Goal: Task Accomplishment & Management: Complete application form

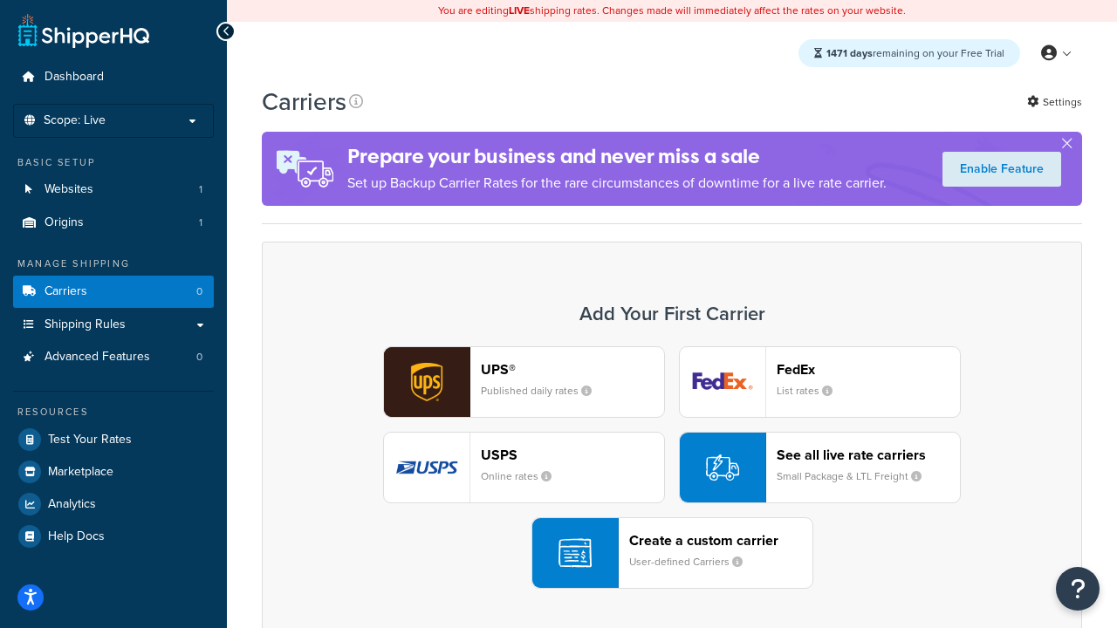
click at [672, 468] on div "UPS® Published daily rates FedEx List rates USPS Online rates See all live rate…" at bounding box center [672, 468] width 784 height 243
click at [868, 369] on header "FedEx" at bounding box center [868, 369] width 183 height 17
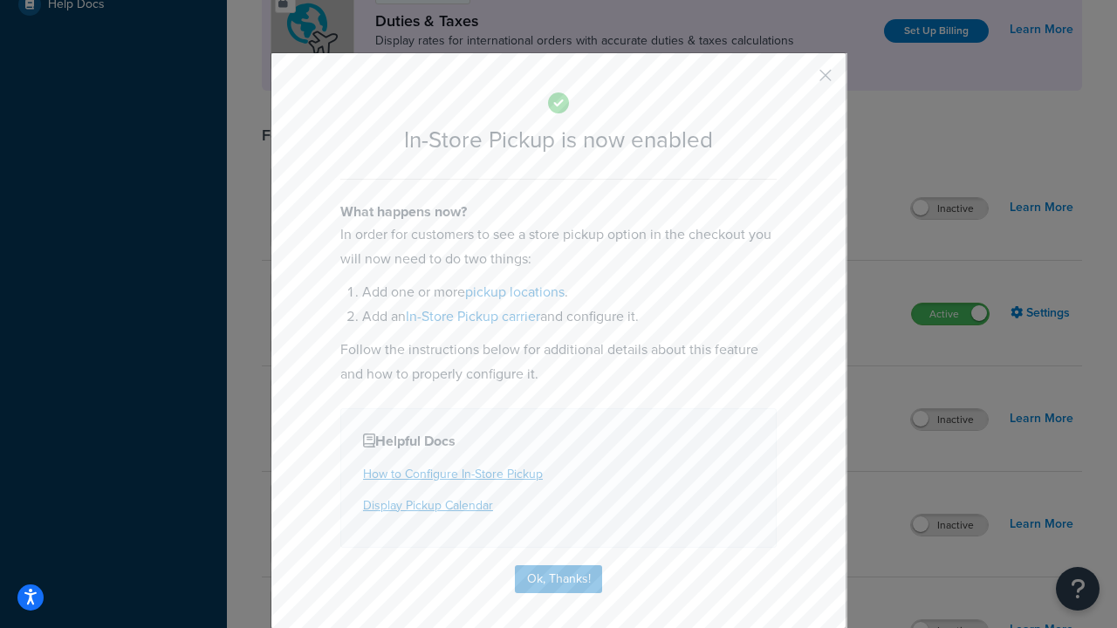
click at [800, 81] on button "button" at bounding box center [800, 81] width 4 height 4
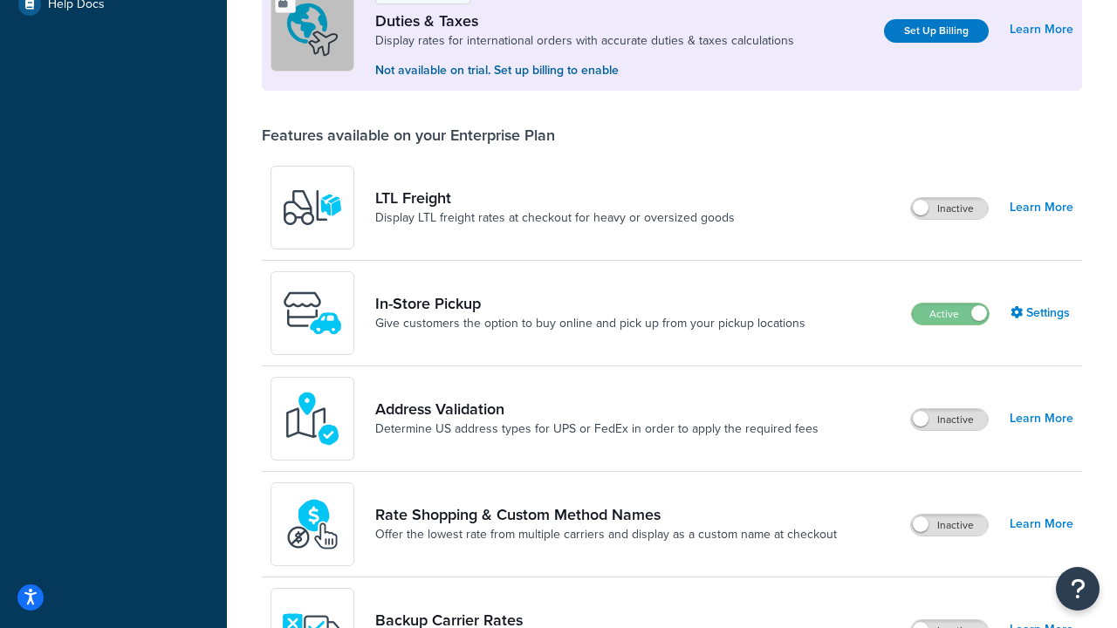
scroll to position [532, 0]
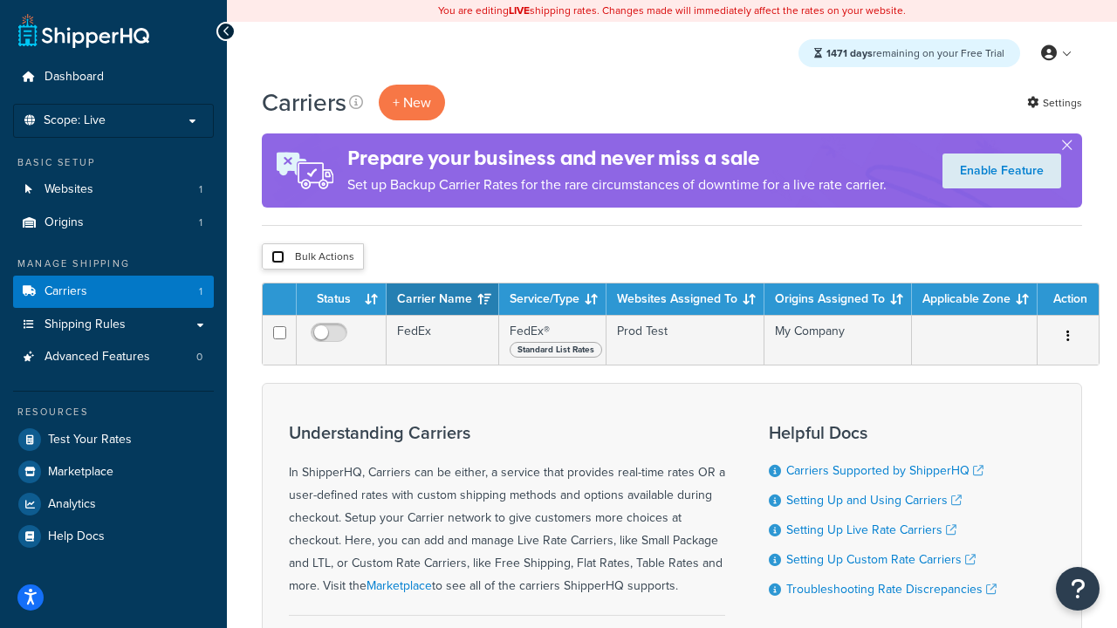
click at [278, 257] on input "checkbox" at bounding box center [277, 257] width 13 height 13
checkbox input "true"
click at [0, 0] on button "Delete" at bounding box center [0, 0] width 0 height 0
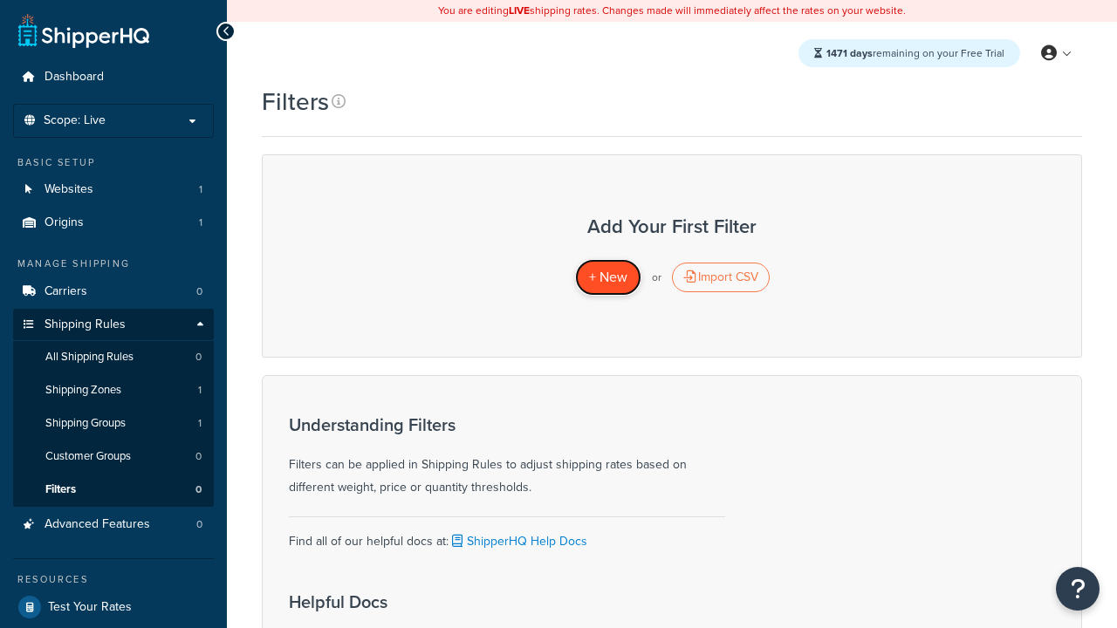
click at [607, 278] on span "+ New" at bounding box center [608, 277] width 38 height 20
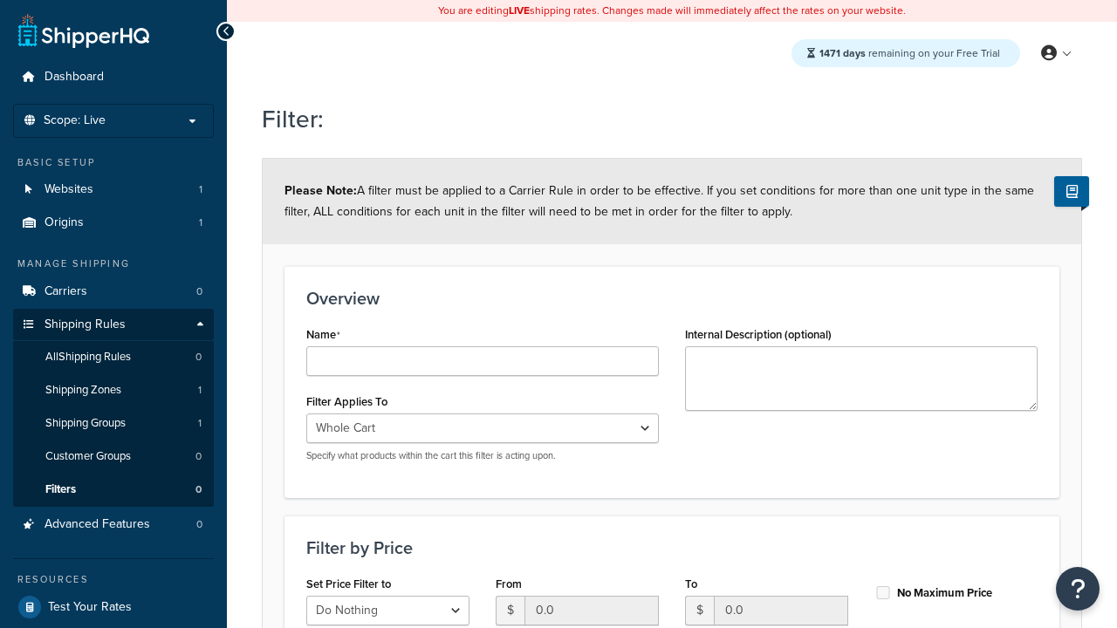
type input "price < 100"
select select "range"
type input "price < 100"
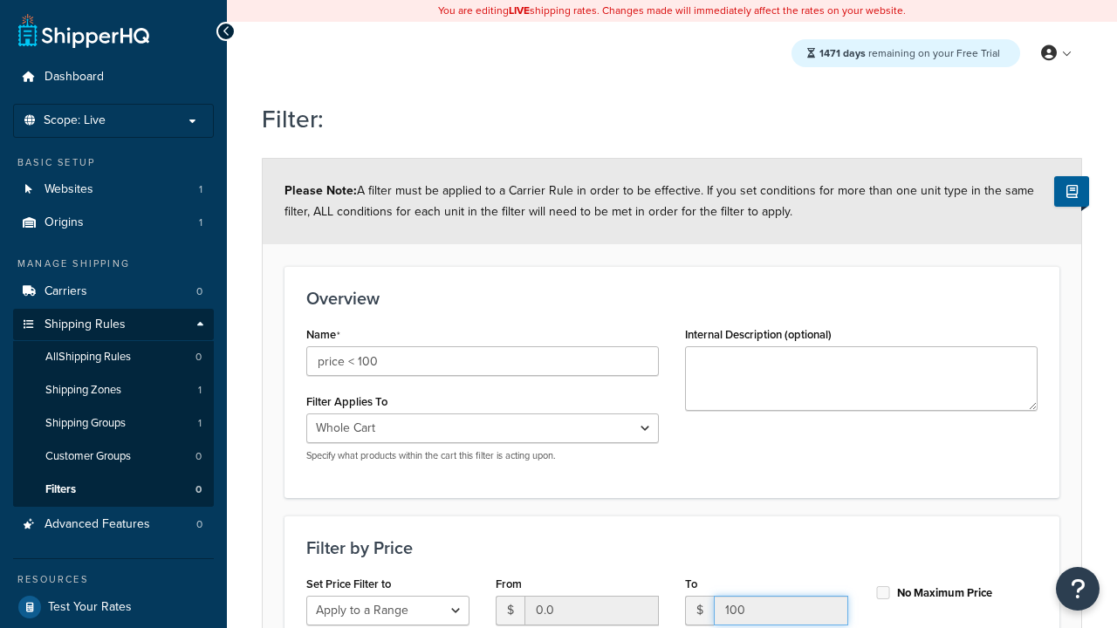
type input "100"
checkbox input "true"
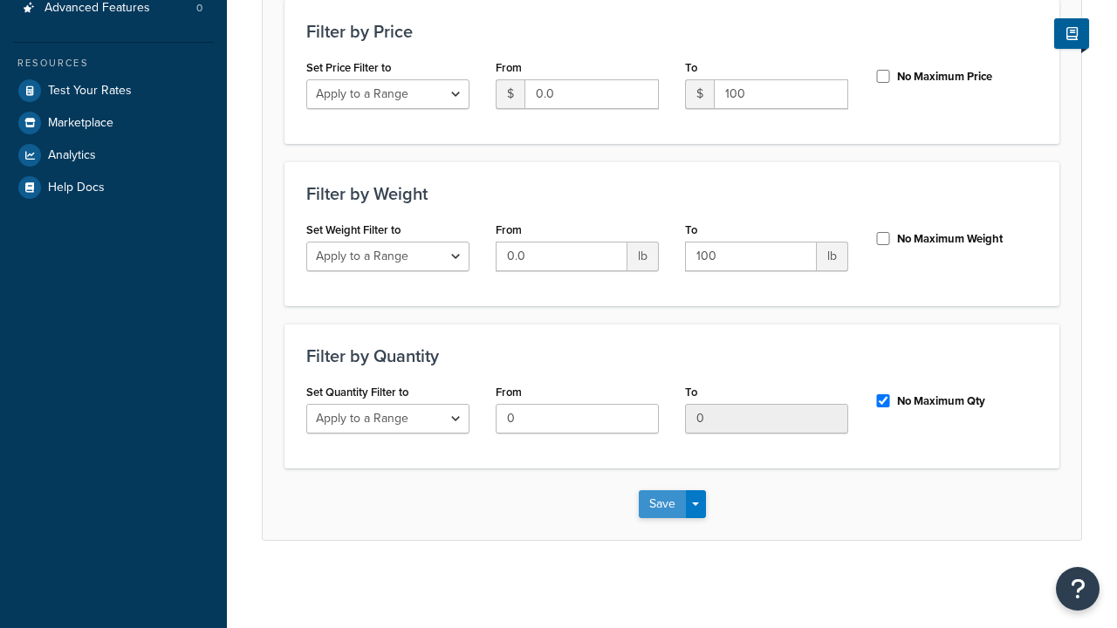
click at [662, 504] on button "Save" at bounding box center [662, 505] width 47 height 28
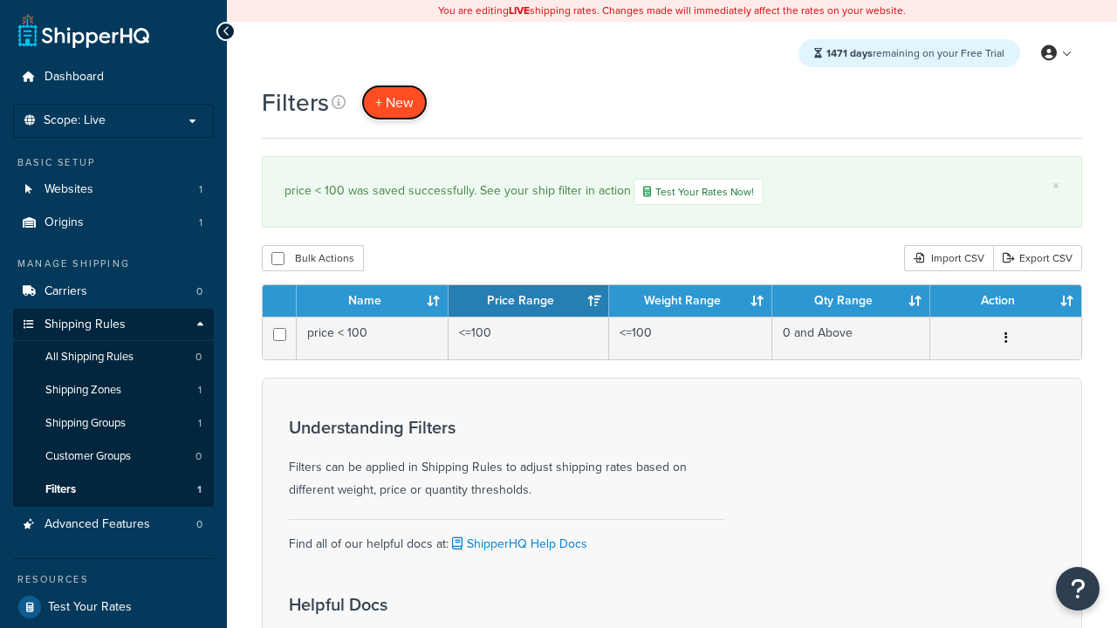
click at [395, 102] on span "+ New" at bounding box center [394, 103] width 38 height 20
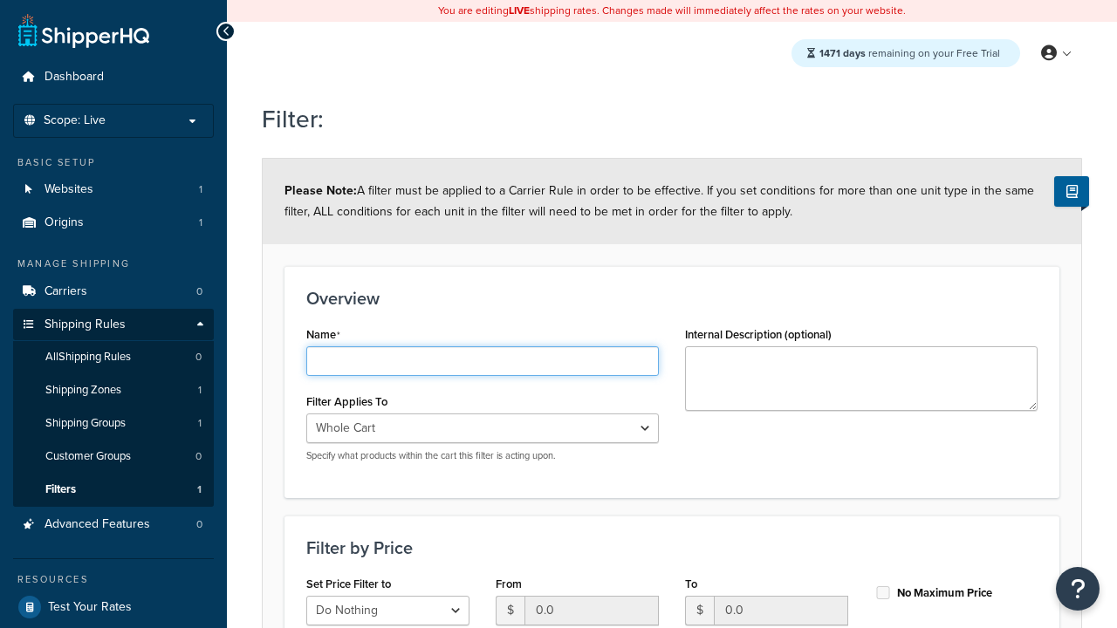
type input "weight < 10lbs"
select select "range"
type input "weight < 10lbs"
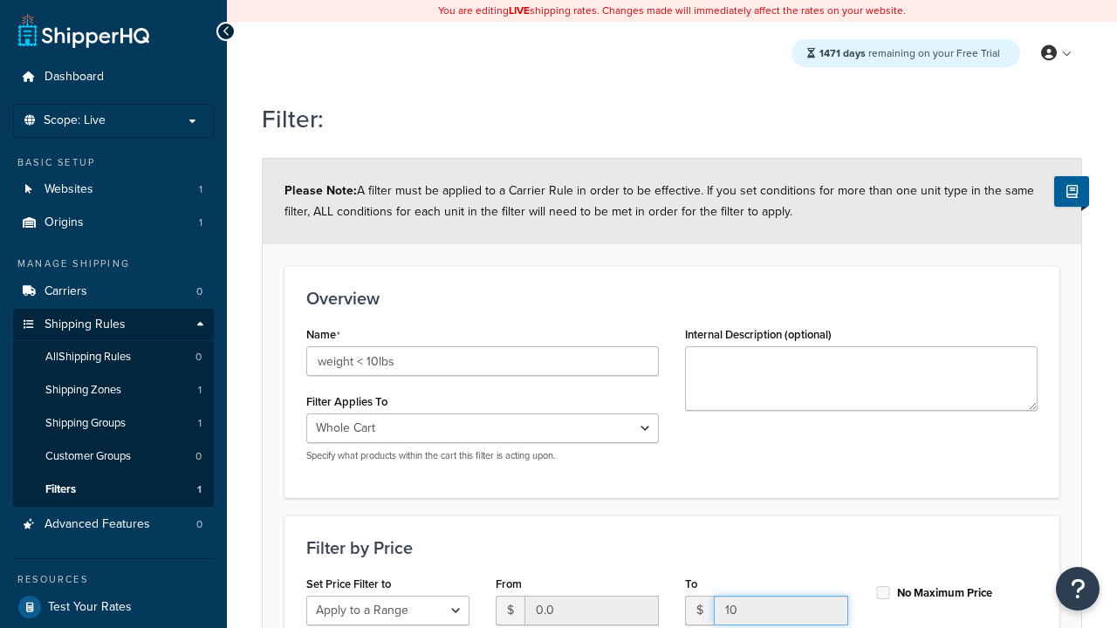
type input "10"
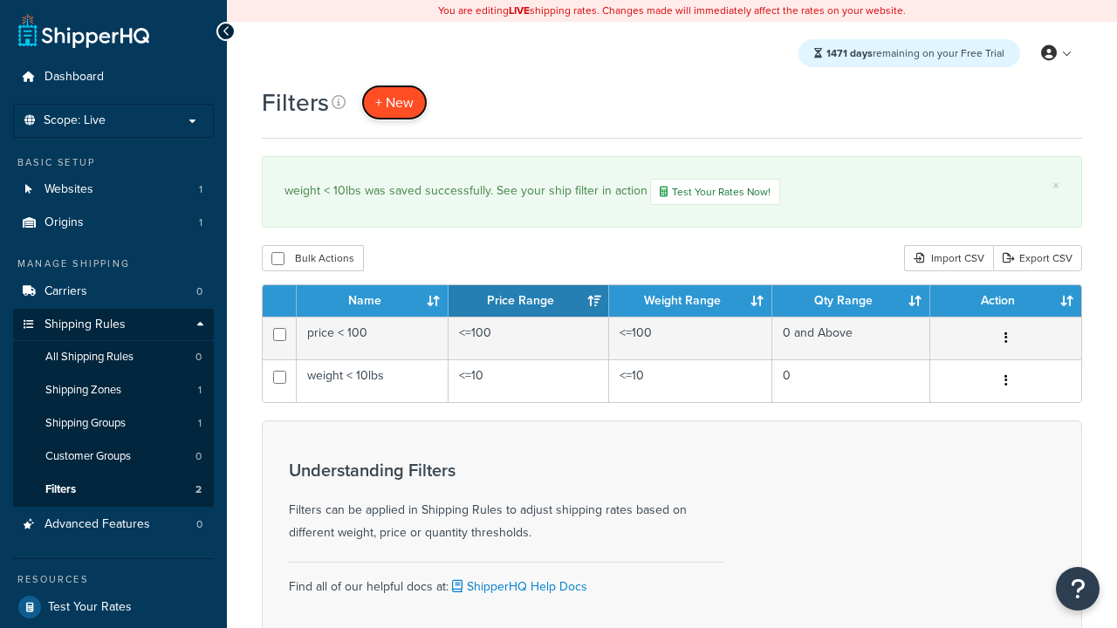
click at [395, 102] on span "+ New" at bounding box center [394, 103] width 38 height 20
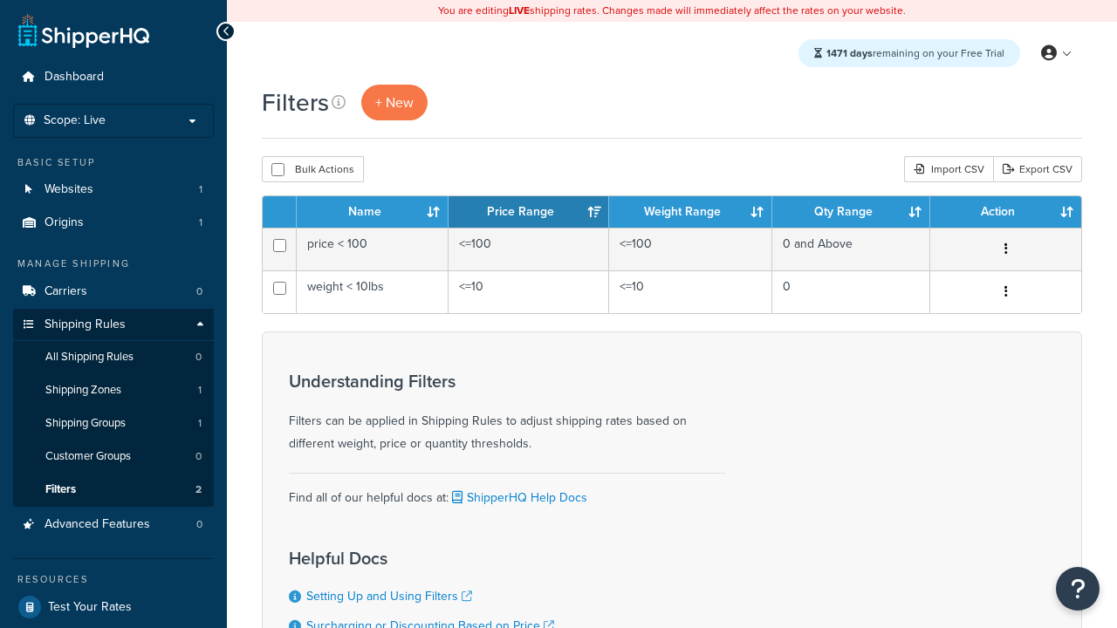
click at [373, 213] on th "Name" at bounding box center [373, 211] width 152 height 31
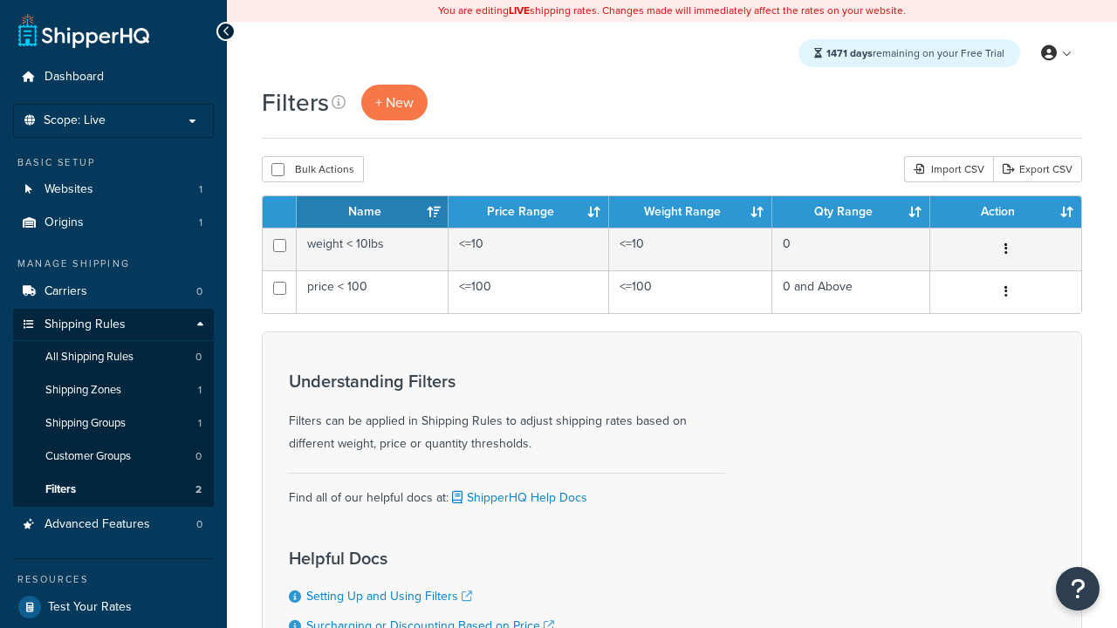
click at [529, 213] on th "Price Range" at bounding box center [529, 211] width 161 height 31
click at [690, 213] on th "Weight Range" at bounding box center [690, 211] width 163 height 31
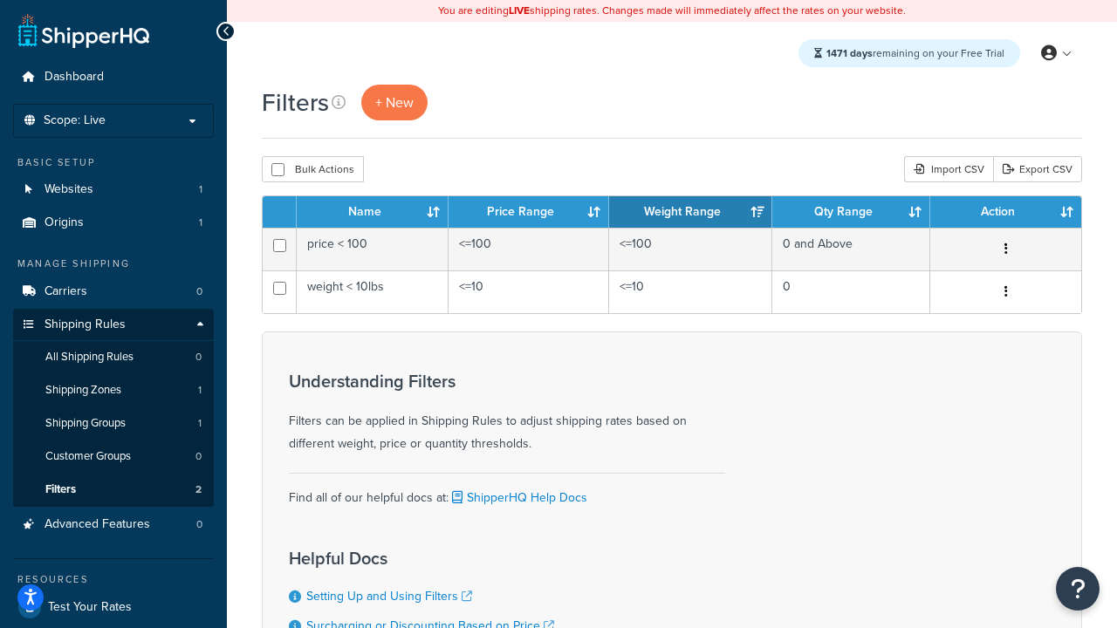
click at [851, 213] on th "Qty Range" at bounding box center [851, 211] width 158 height 31
click at [1005, 213] on th "Action" at bounding box center [1005, 211] width 151 height 31
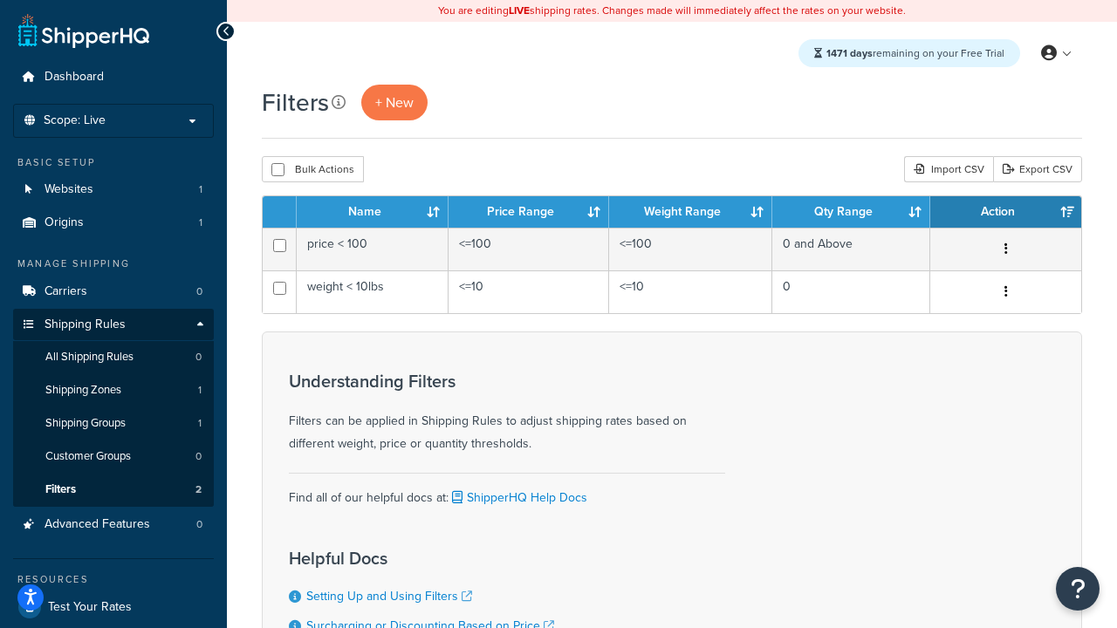
click at [339, 102] on icon at bounding box center [339, 102] width 14 height 14
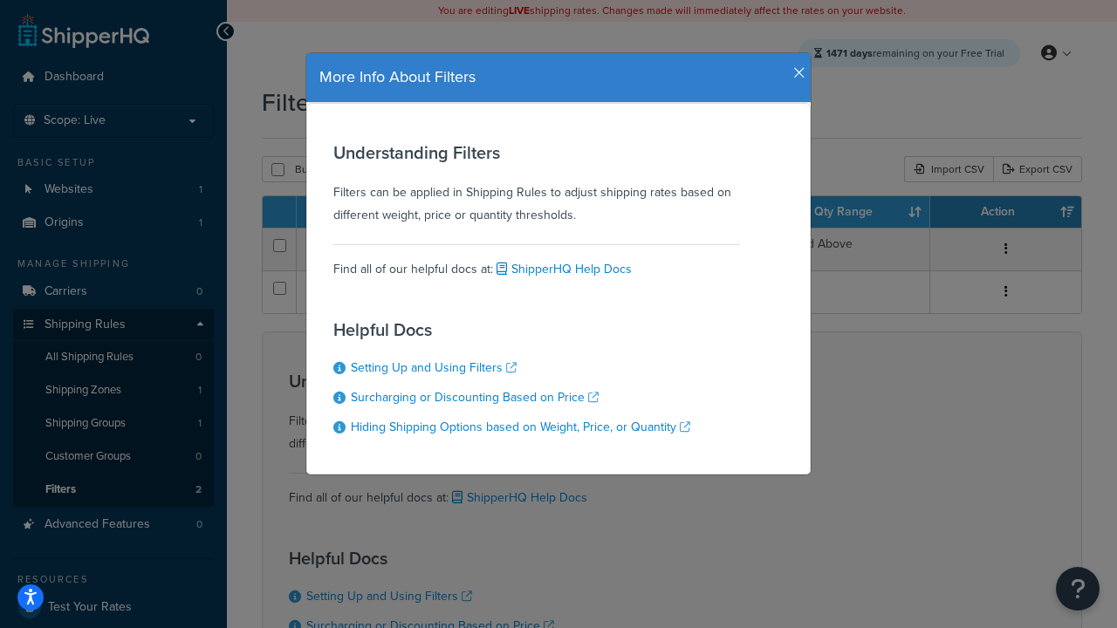
click at [795, 66] on icon "button" at bounding box center [799, 73] width 12 height 16
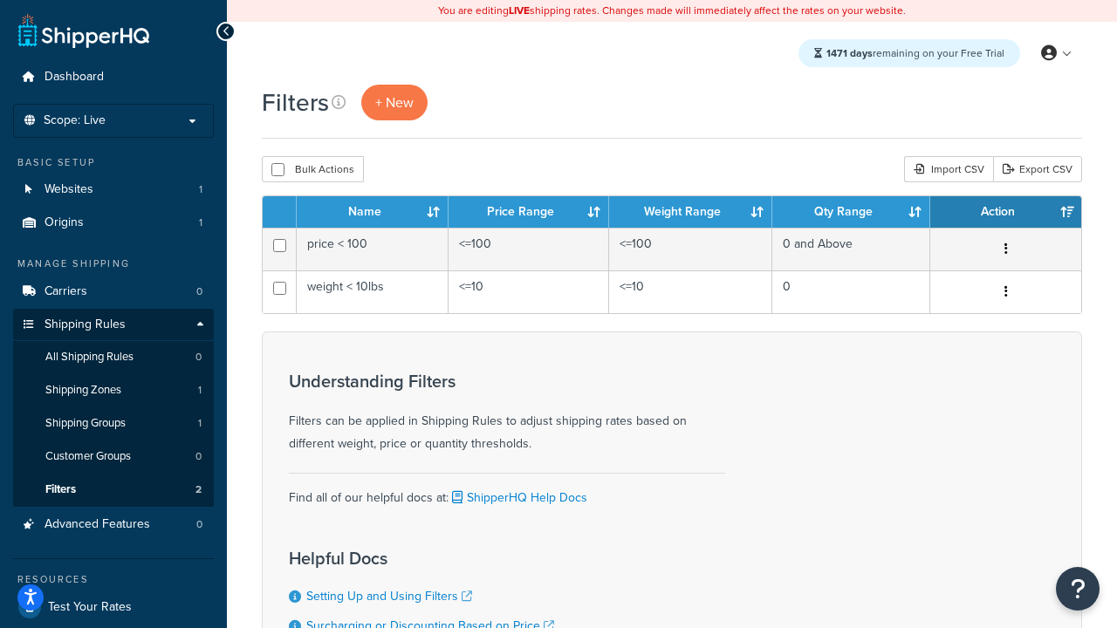
scroll to position [157, 0]
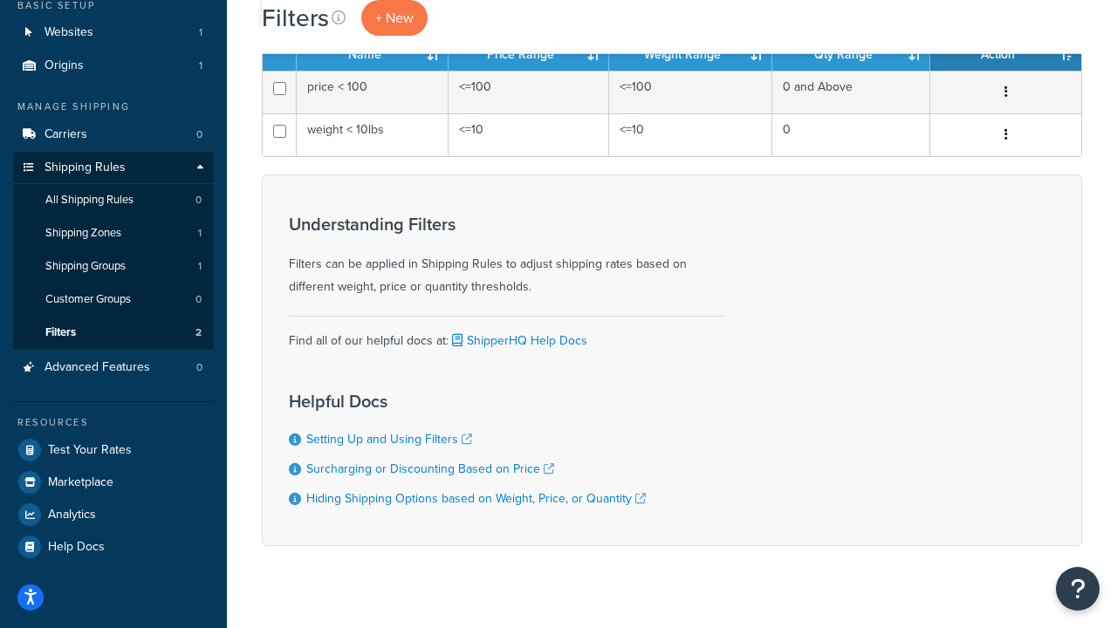
click at [312, 25] on button "Bulk Actions" at bounding box center [313, 12] width 102 height 26
checkbox input "true"
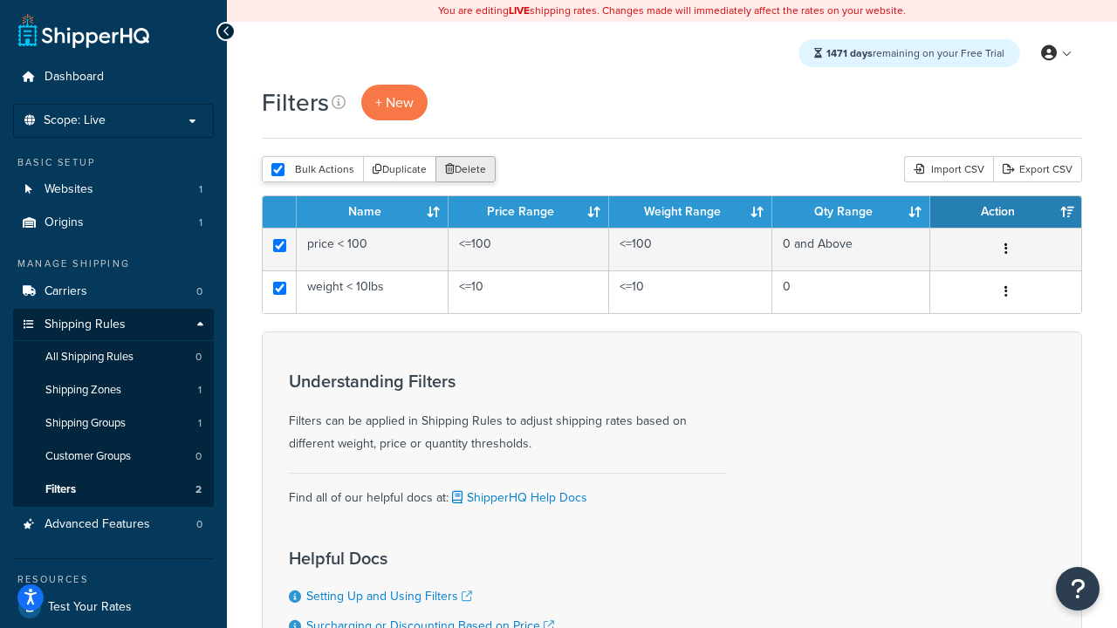
click at [470, 170] on button "Delete" at bounding box center [466, 169] width 60 height 26
